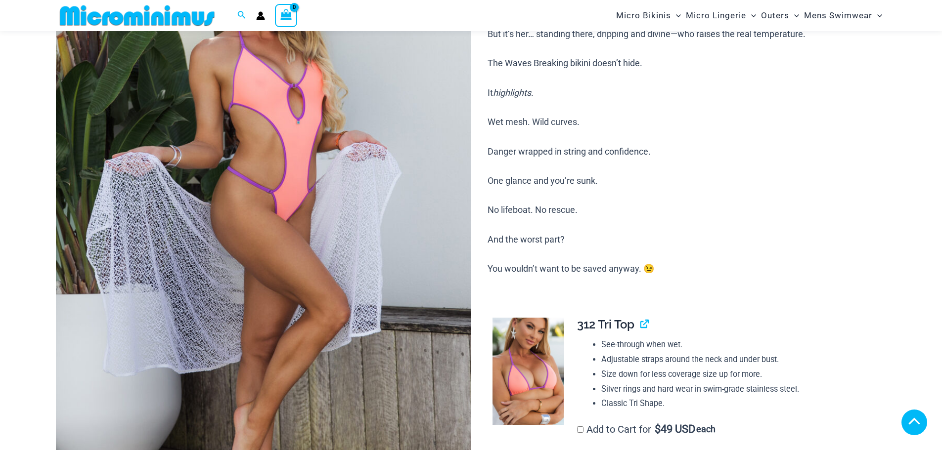
scroll to position [387, 0]
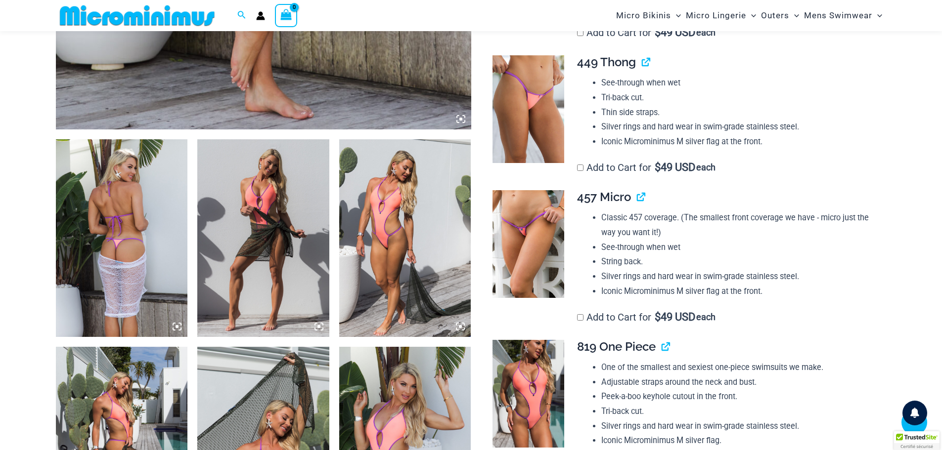
scroll to position [584, 0]
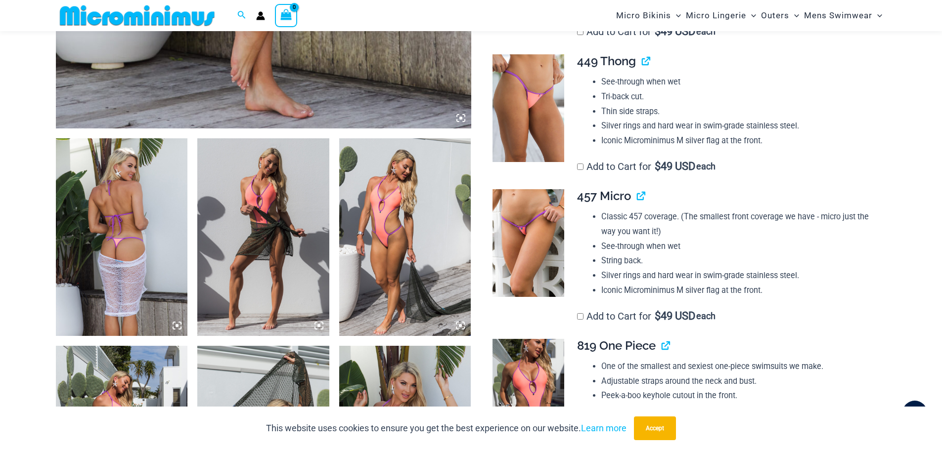
click at [513, 243] on img at bounding box center [528, 243] width 72 height 108
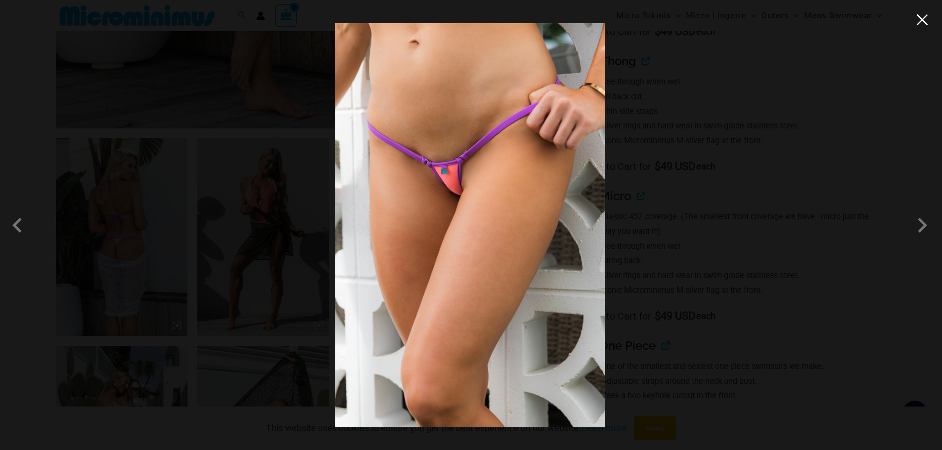
click at [920, 23] on button "Close" at bounding box center [922, 19] width 15 height 15
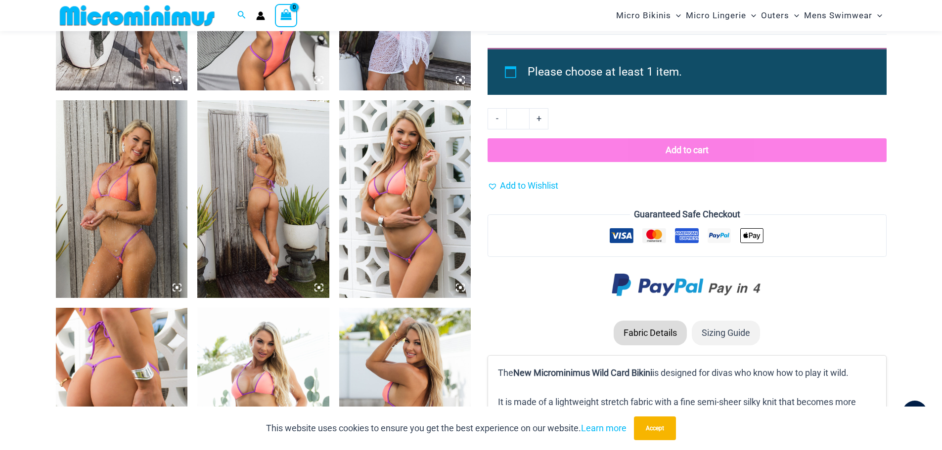
scroll to position [1079, 0]
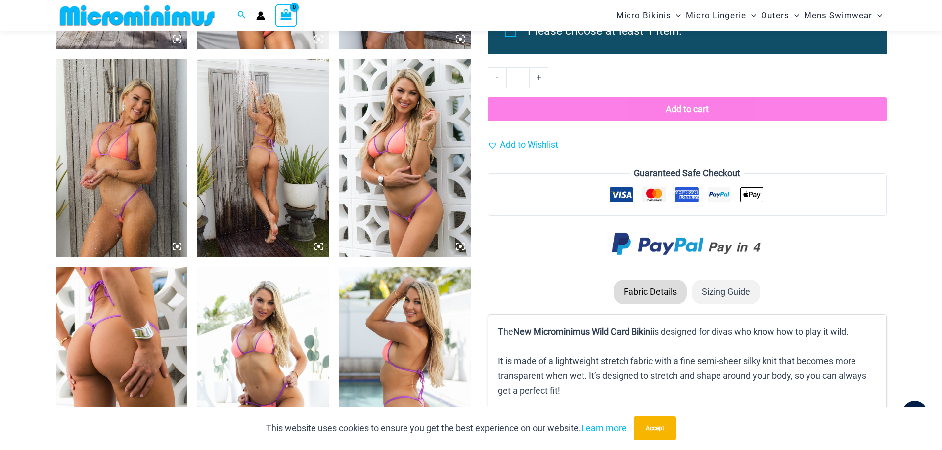
click at [139, 185] on img at bounding box center [122, 158] width 132 height 198
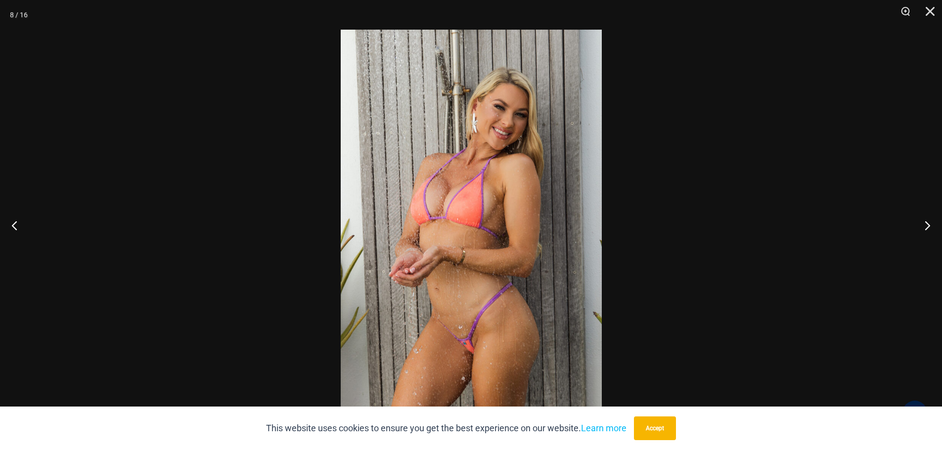
click at [466, 225] on img at bounding box center [471, 225] width 261 height 391
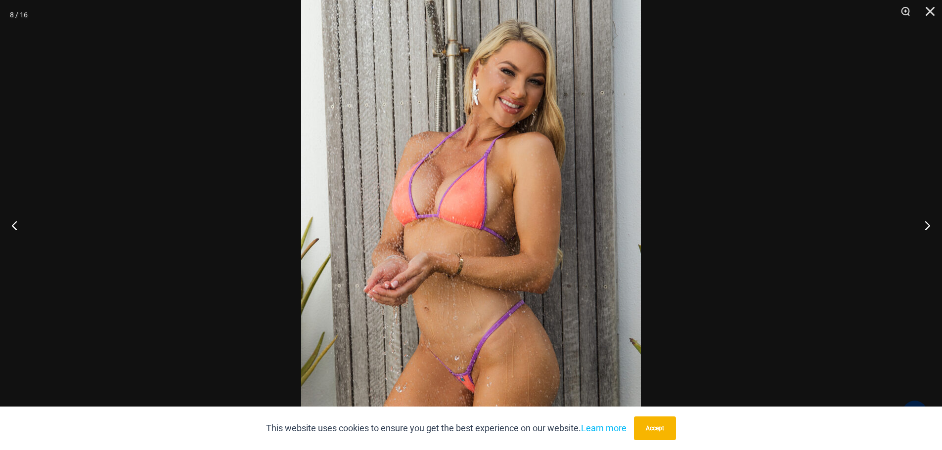
click at [467, 225] on img at bounding box center [471, 225] width 340 height 509
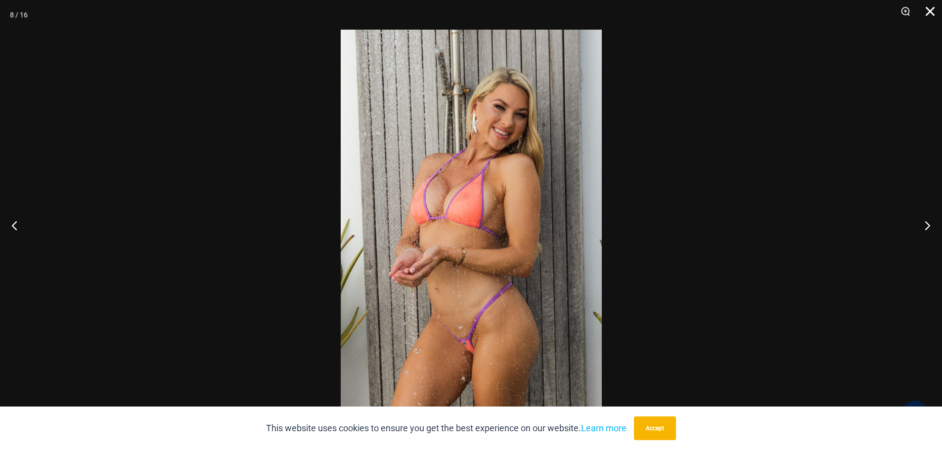
click at [930, 12] on button "Close" at bounding box center [926, 15] width 25 height 30
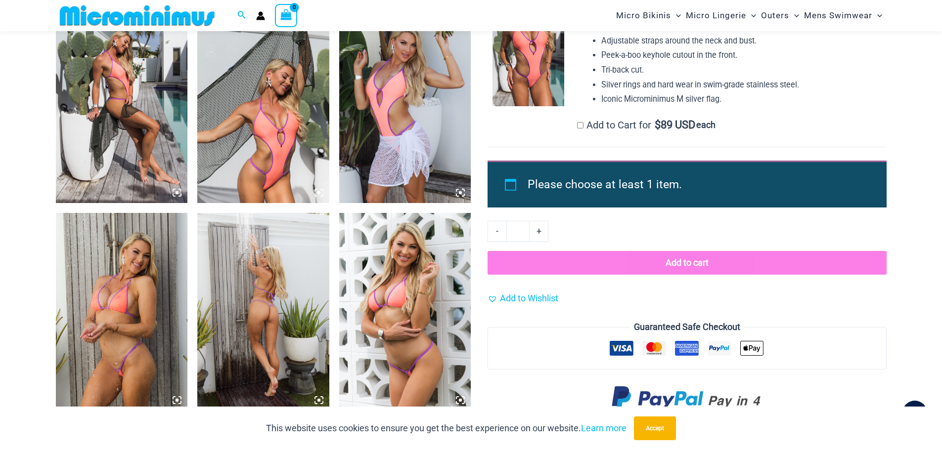
scroll to position [881, 0]
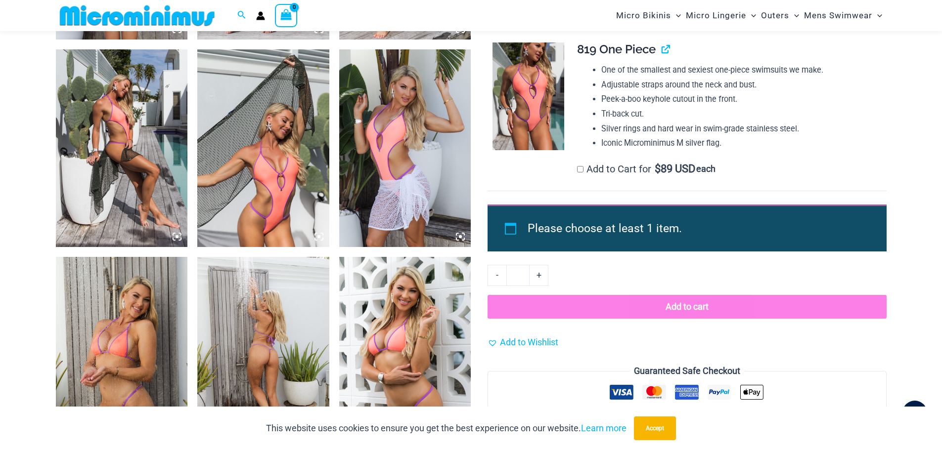
click at [400, 301] on img at bounding box center [405, 356] width 132 height 198
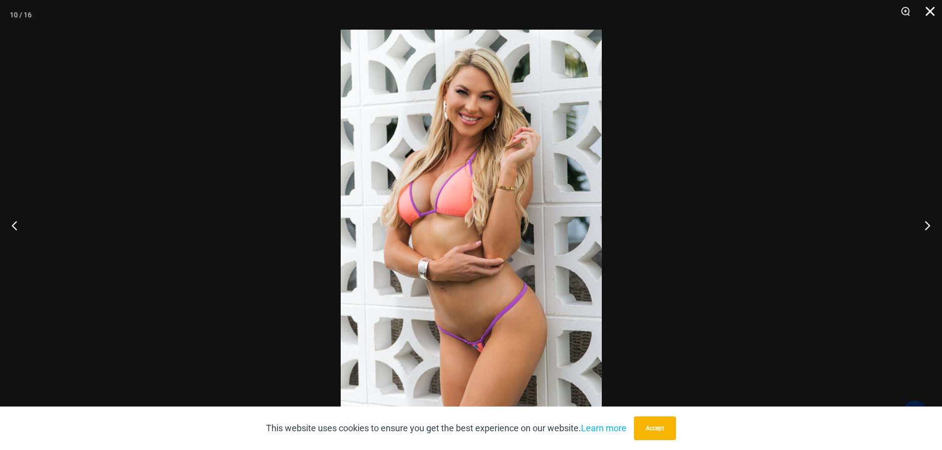
click at [930, 12] on button "Close" at bounding box center [926, 15] width 25 height 30
